Goal: Complete application form

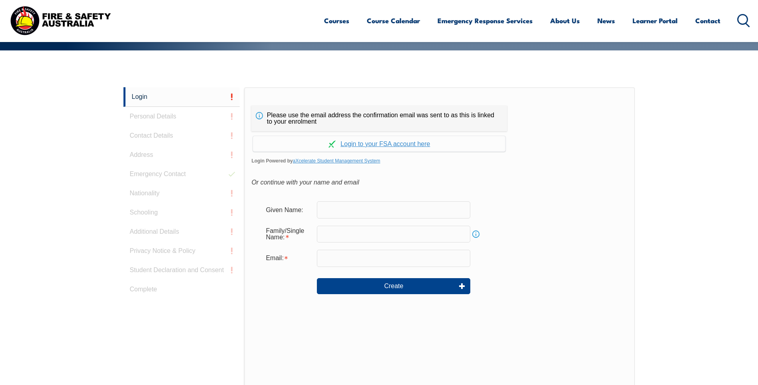
scroll to position [213, 0]
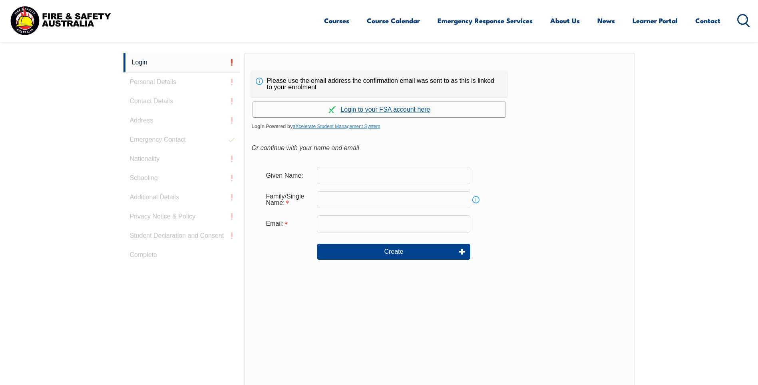
click at [386, 109] on link "Continue with aXcelerate" at bounding box center [379, 110] width 253 height 16
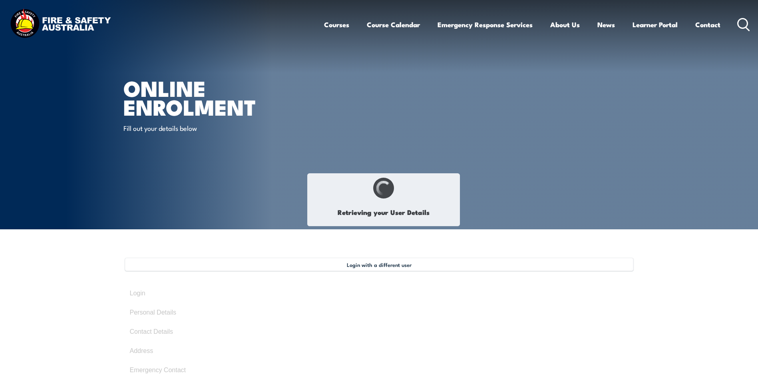
select select "Ms"
type input "[PERSON_NAME]"
type input "[DATE]"
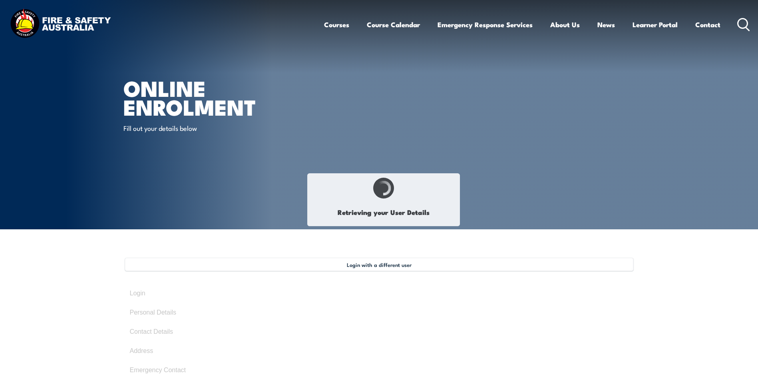
type input "227K83VX42"
select select "F"
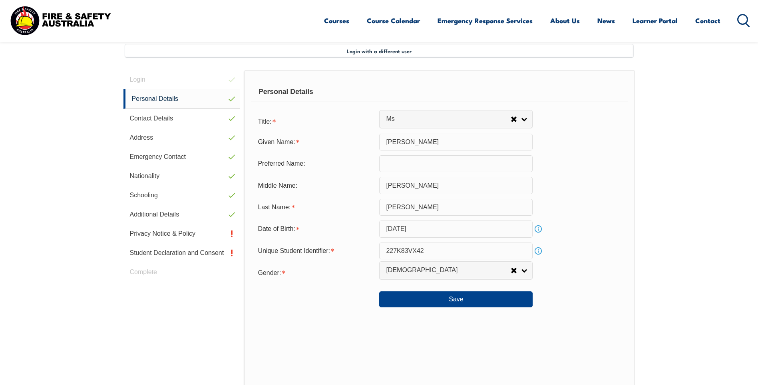
scroll to position [218, 0]
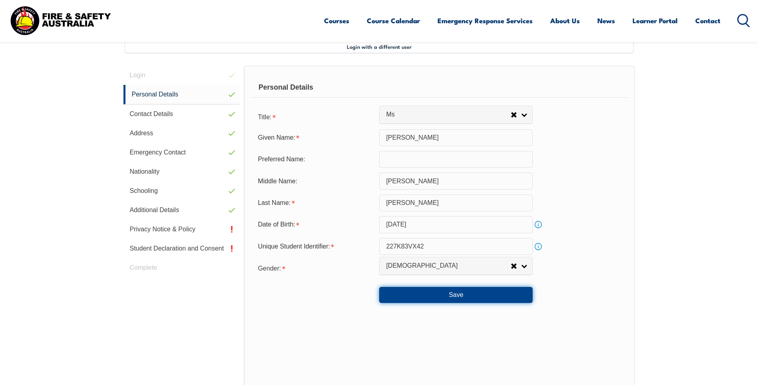
click at [450, 295] on button "Save" at bounding box center [456, 295] width 154 height 16
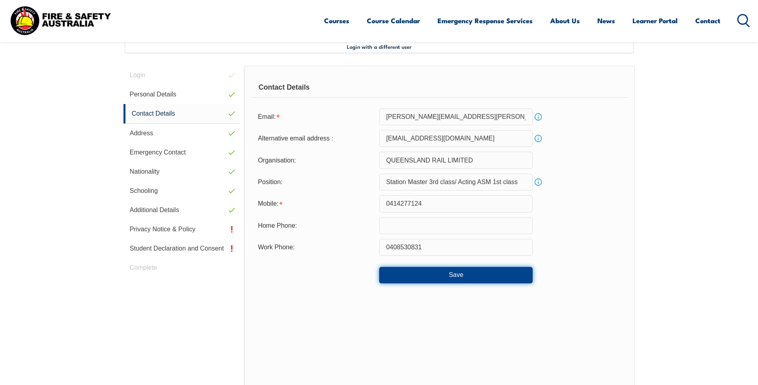
click at [452, 275] on button "Save" at bounding box center [456, 275] width 154 height 16
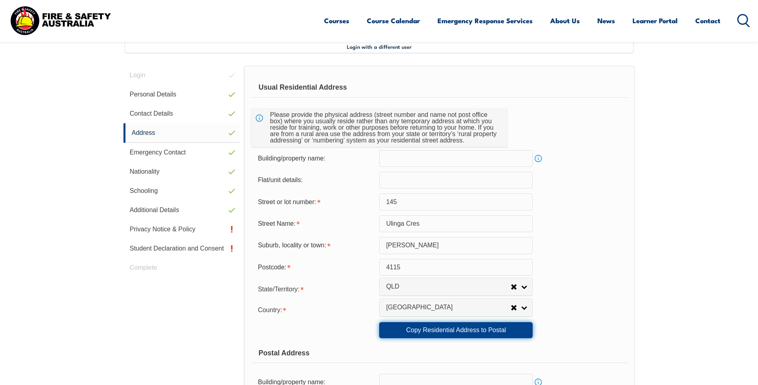
click at [455, 331] on link "Copy Residential Address to Postal" at bounding box center [456, 330] width 154 height 16
type input "145"
type input "Ulinga Cres"
type input "Parkinson"
type input "4115"
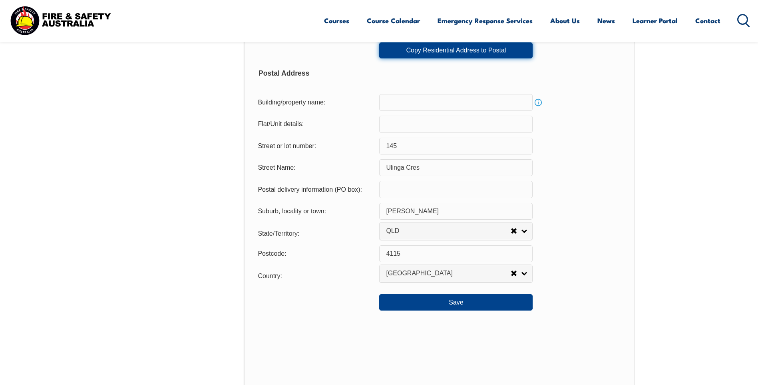
scroll to position [498, 0]
click at [461, 305] on button "Save" at bounding box center [456, 301] width 154 height 16
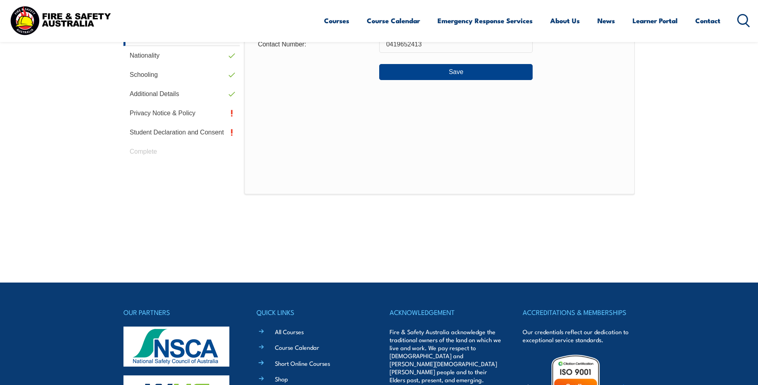
scroll to position [218, 0]
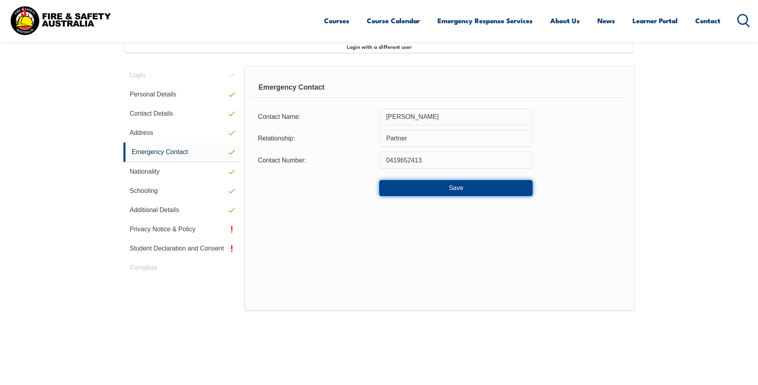
click at [452, 187] on button "Save" at bounding box center [456, 188] width 154 height 16
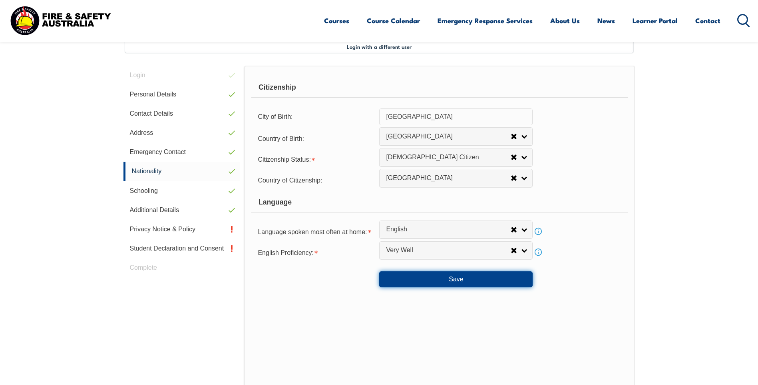
click at [456, 277] on button "Save" at bounding box center [456, 279] width 154 height 16
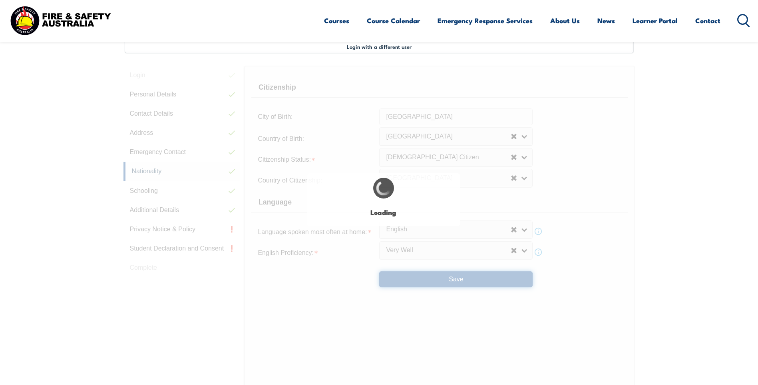
select select "false"
select select "true"
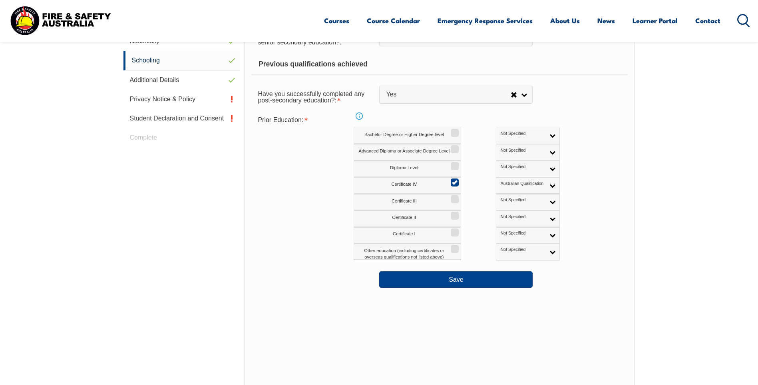
scroll to position [378, 0]
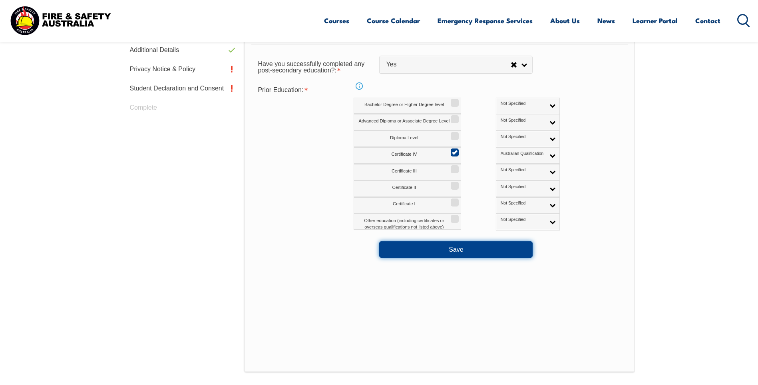
click at [457, 250] on button "Save" at bounding box center [456, 249] width 154 height 16
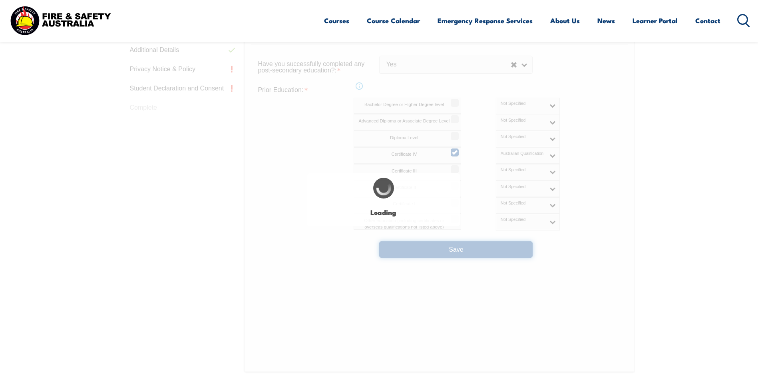
select select "false"
select select "true"
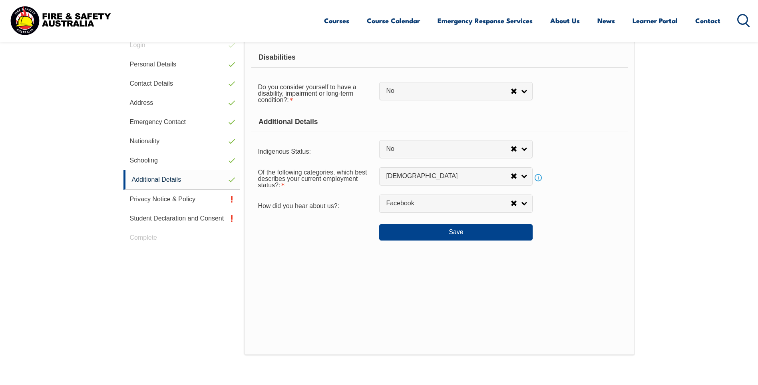
scroll to position [218, 0]
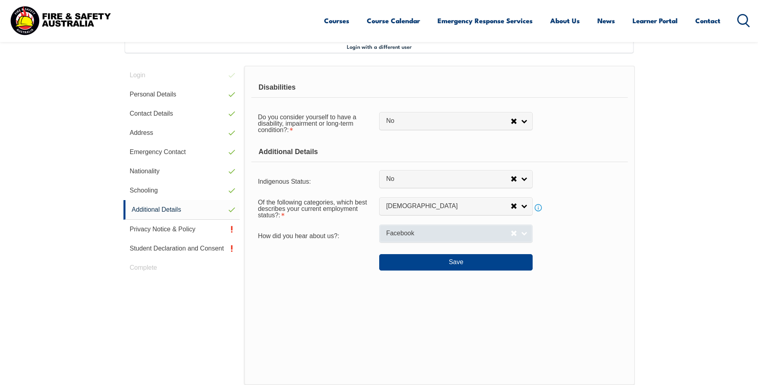
click at [523, 231] on link "Facebook" at bounding box center [456, 233] width 154 height 18
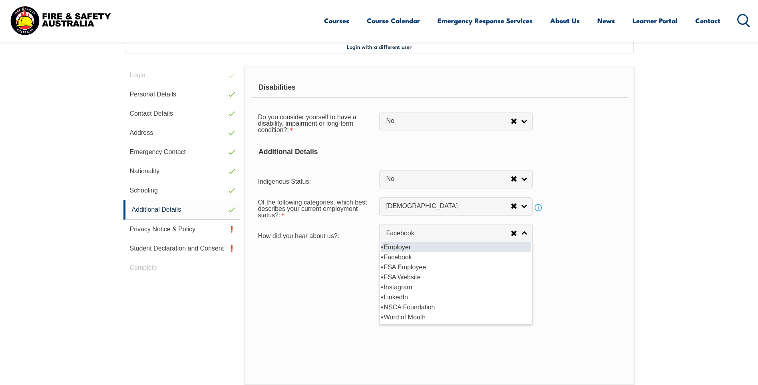
click at [398, 247] on li "Employer" at bounding box center [456, 247] width 150 height 10
select select "8019"
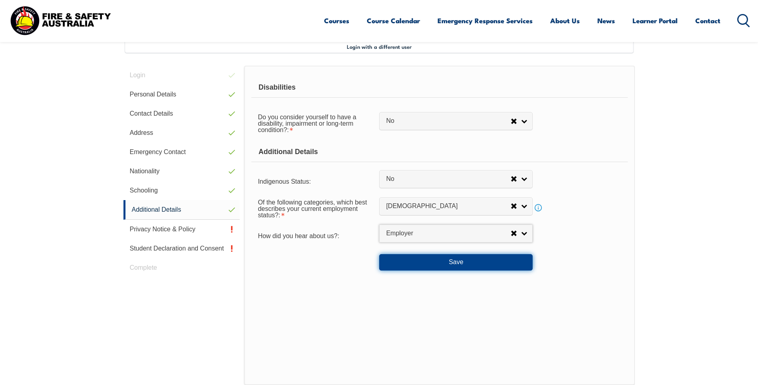
click at [467, 264] on button "Save" at bounding box center [456, 262] width 154 height 16
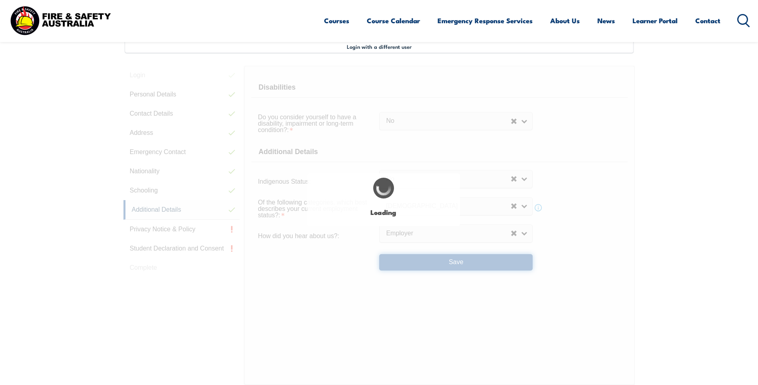
select select "false"
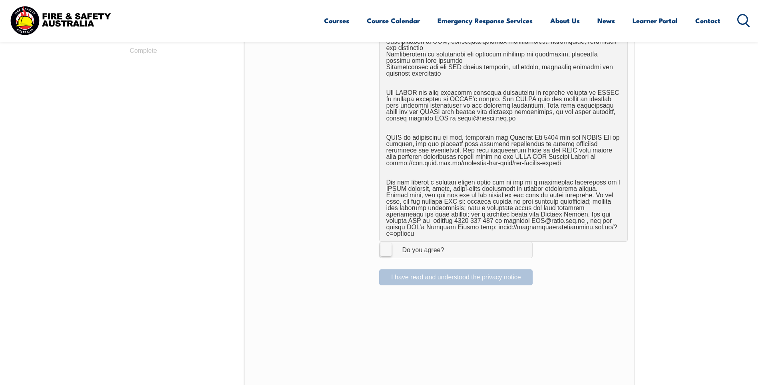
scroll to position [458, 0]
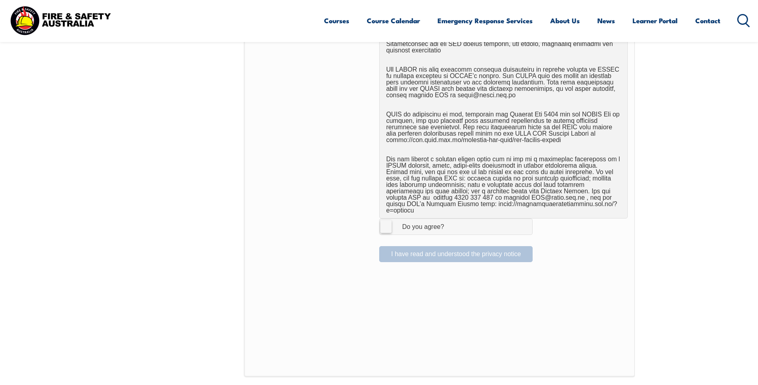
click at [388, 222] on label "I Agree Do you agree?" at bounding box center [456, 226] width 154 height 16
click at [451, 222] on input "I Agree Do you agree?" at bounding box center [458, 226] width 14 height 15
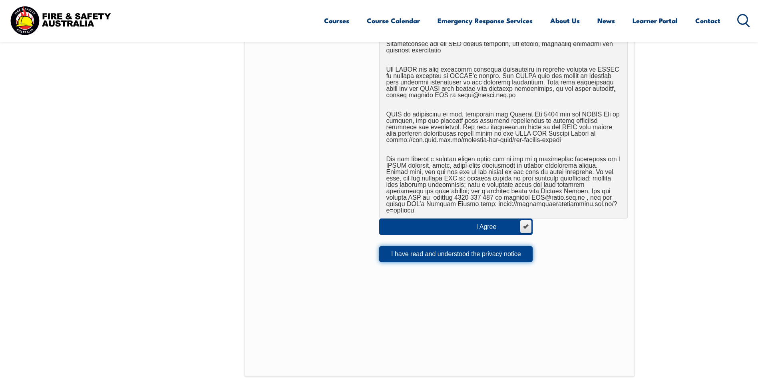
click at [453, 246] on button "I have read and understood the privacy notice" at bounding box center [456, 254] width 154 height 16
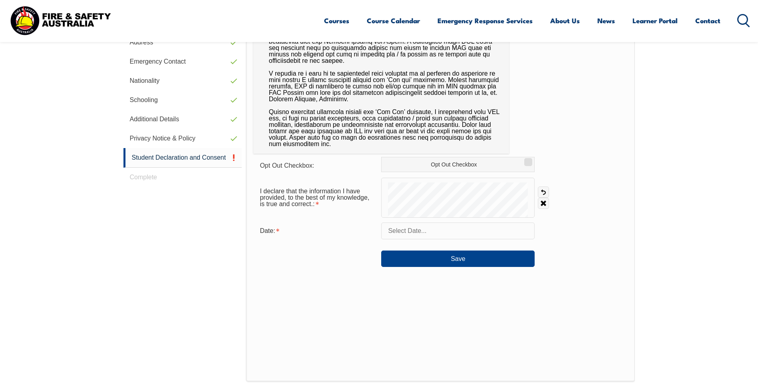
scroll to position [218, 0]
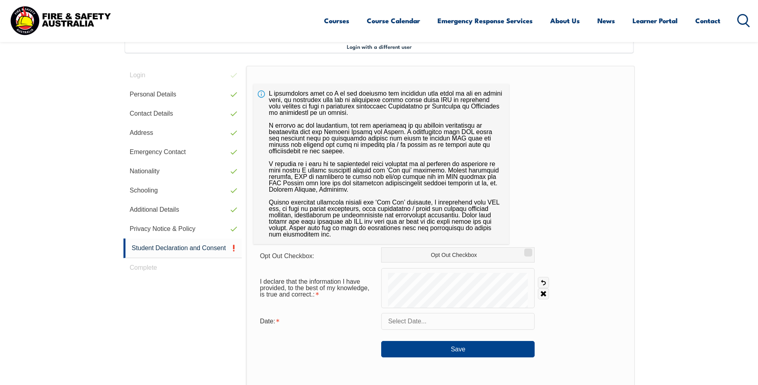
click at [543, 257] on form "Opt Out Checkbox: Opt Out Checkbox I declare that the information I have provid…" at bounding box center [440, 302] width 374 height 110
click at [542, 282] on link "Undo" at bounding box center [543, 282] width 11 height 11
click at [543, 280] on link "Undo" at bounding box center [543, 282] width 11 height 11
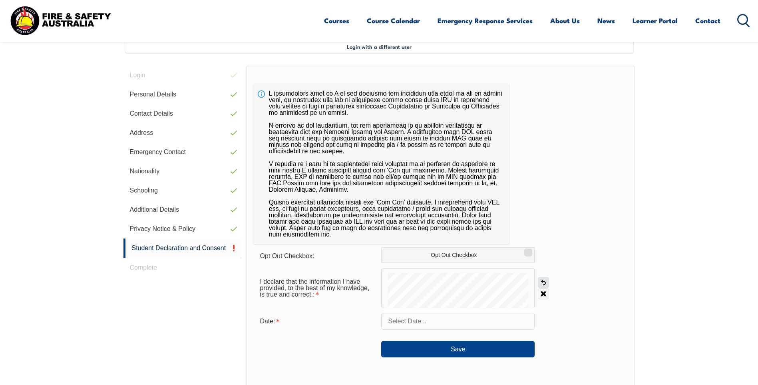
click at [543, 280] on link "Undo" at bounding box center [543, 282] width 11 height 11
click at [529, 250] on input "Opt Out Checkbox" at bounding box center [527, 249] width 5 height 1
checkbox input "true"
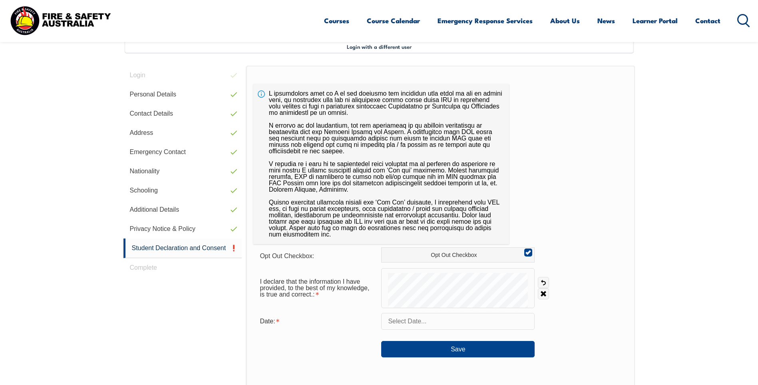
click at [399, 321] on input "text" at bounding box center [458, 321] width 154 height 17
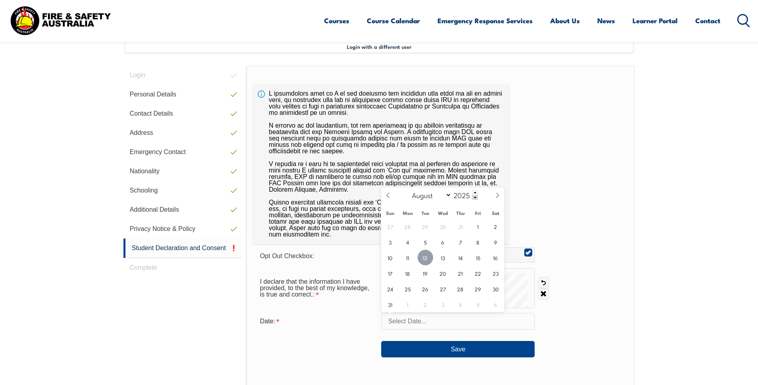
click at [422, 257] on span "12" at bounding box center [426, 257] width 16 height 16
type input "August 12, 2025"
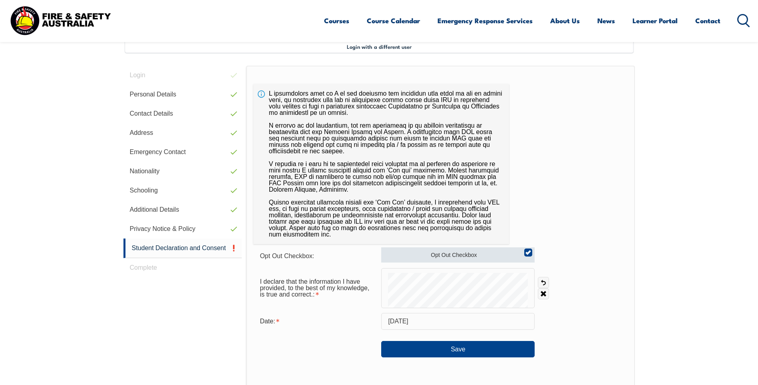
click at [530, 250] on input "Opt Out Checkbox" at bounding box center [527, 249] width 5 height 1
click at [528, 250] on input "Opt Out Checkbox" at bounding box center [527, 249] width 5 height 1
checkbox input "true"
click at [541, 282] on link "Undo" at bounding box center [543, 282] width 11 height 11
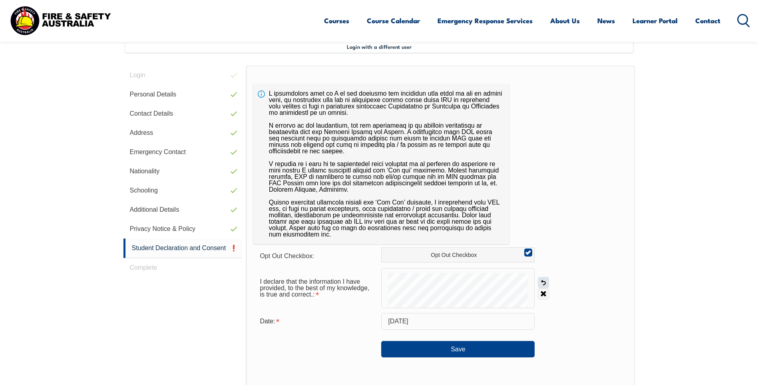
click at [541, 282] on link "Undo" at bounding box center [543, 282] width 11 height 11
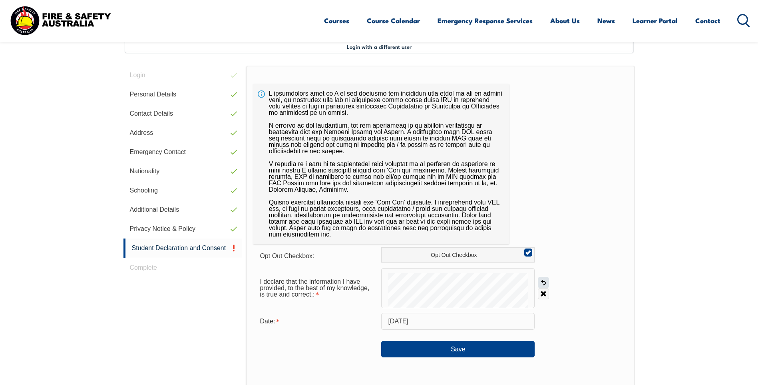
click at [541, 282] on link "Undo" at bounding box center [543, 282] width 11 height 11
click at [545, 281] on link "Undo" at bounding box center [543, 282] width 11 height 11
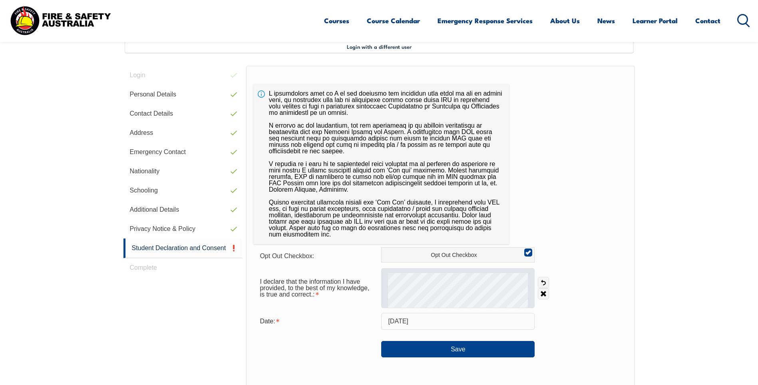
click at [533, 273] on div at bounding box center [458, 288] width 154 height 40
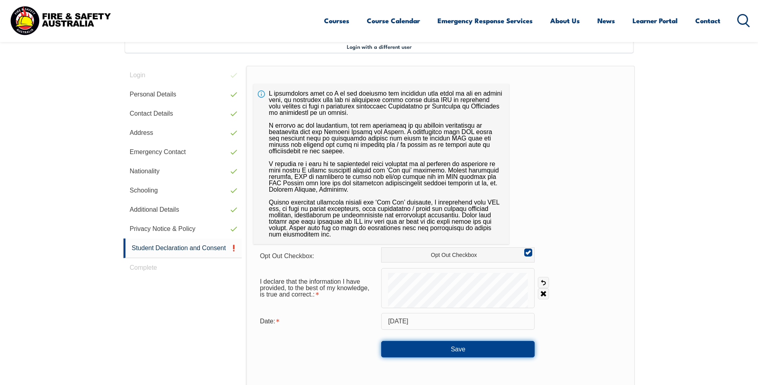
click at [457, 350] on button "Save" at bounding box center [458, 349] width 154 height 16
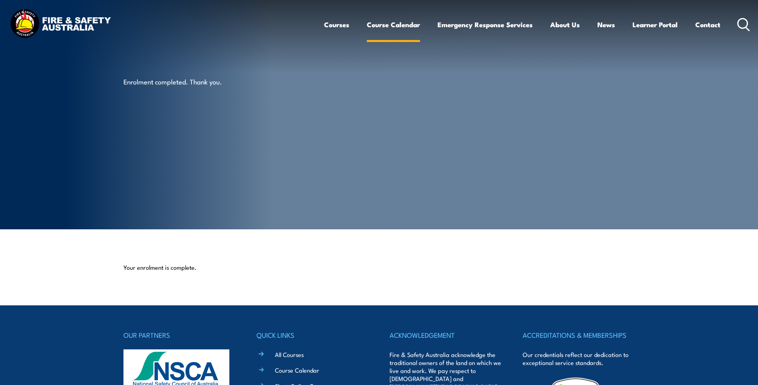
click at [399, 24] on link "Course Calendar" at bounding box center [393, 24] width 53 height 21
click at [381, 23] on link "Course Calendar" at bounding box center [393, 24] width 53 height 21
click at [394, 24] on link "Course Calendar" at bounding box center [393, 24] width 53 height 21
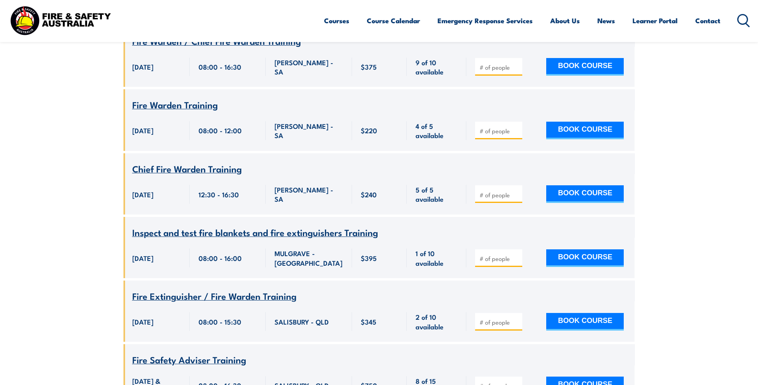
scroll to position [1519, 0]
